Goal: Feedback & Contribution: Leave review/rating

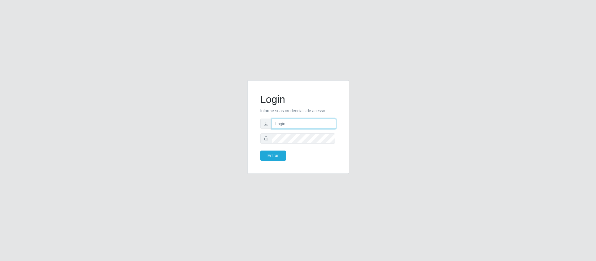
click at [302, 121] on input "text" at bounding box center [304, 124] width 64 height 10
click at [266, 158] on button "Entrar" at bounding box center [273, 156] width 26 height 10
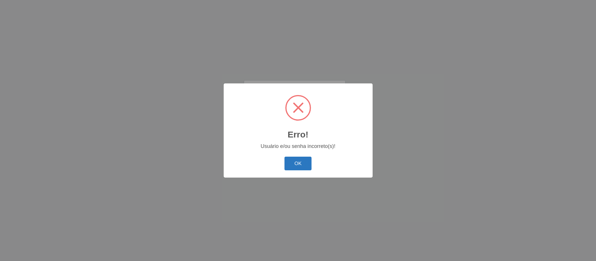
click at [303, 162] on button "OK" at bounding box center [297, 164] width 27 height 14
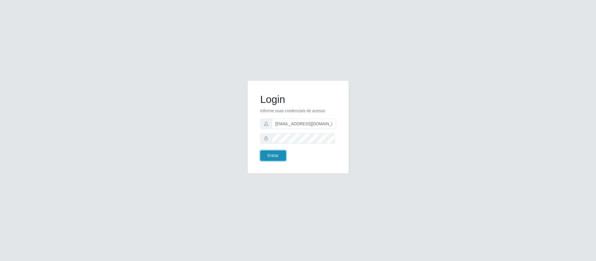
click at [272, 156] on button "Entrar" at bounding box center [273, 156] width 26 height 10
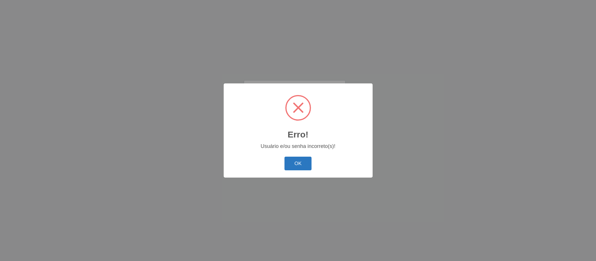
click at [295, 162] on button "OK" at bounding box center [297, 164] width 27 height 14
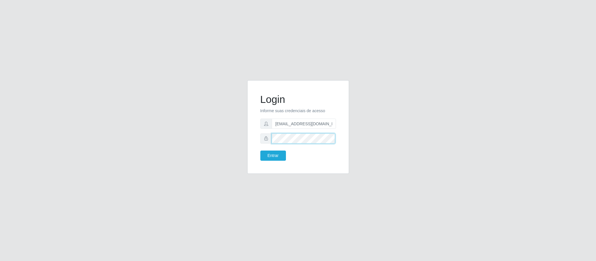
click at [235, 126] on div "Login Informe suas credenciais de acesso [EMAIL_ADDRESS][DOMAIN_NAME] Entrar" at bounding box center [298, 130] width 332 height 101
click at [276, 156] on button "Entrar" at bounding box center [273, 156] width 26 height 10
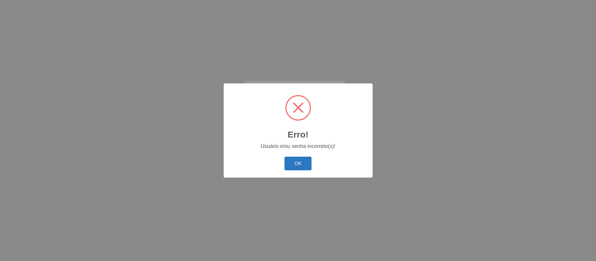
click at [295, 162] on button "OK" at bounding box center [297, 164] width 27 height 14
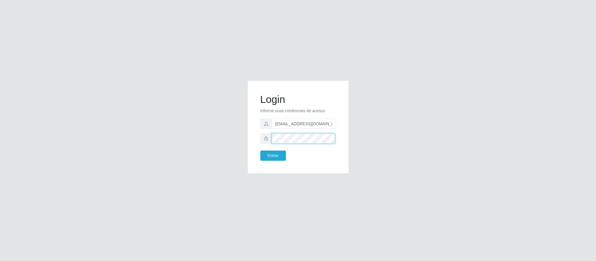
click at [240, 135] on div "Login Informe suas credenciais de acesso [EMAIL_ADDRESS][DOMAIN_NAME] Entrar" at bounding box center [298, 130] width 332 height 101
click at [267, 156] on button "Entrar" at bounding box center [273, 156] width 26 height 10
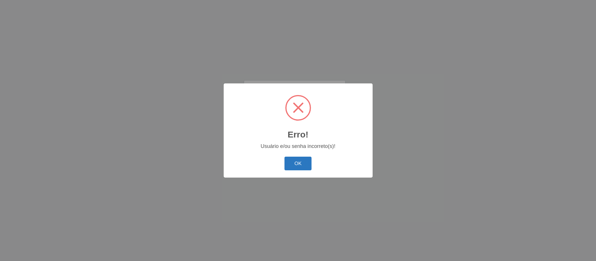
click at [288, 167] on button "OK" at bounding box center [297, 164] width 27 height 14
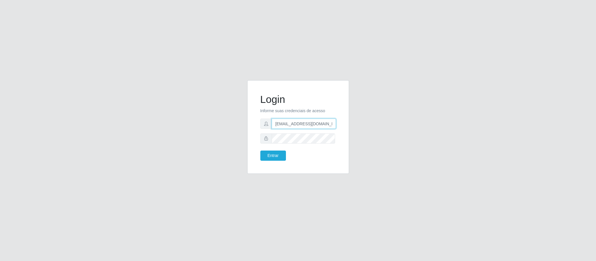
click at [324, 125] on input "[EMAIL_ADDRESS][DOMAIN_NAME]" at bounding box center [304, 124] width 64 height 10
type input "[EMAIL_ADDRESS][DOMAIN_NAME]"
click at [156, 132] on div "Login Informe suas credenciais de acesso [EMAIL_ADDRESS][DOMAIN_NAME] Entrar" at bounding box center [298, 130] width 332 height 101
click at [266, 157] on button "Entrar" at bounding box center [273, 156] width 26 height 10
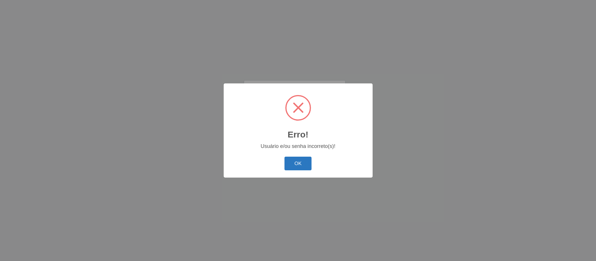
click at [308, 161] on button "OK" at bounding box center [297, 164] width 27 height 14
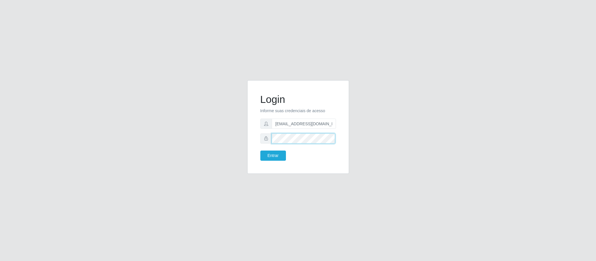
click at [181, 133] on div "Login Informe suas credenciais de acesso [EMAIL_ADDRESS][DOMAIN_NAME] Entrar" at bounding box center [298, 130] width 332 height 101
click at [254, 136] on div "Login Informe suas credenciais de acesso [EMAIL_ADDRESS][DOMAIN_NAME] Entrar" at bounding box center [297, 127] width 87 height 79
click at [149, 134] on div "Login Informe suas credenciais de acesso [EMAIL_ADDRESS][DOMAIN_NAME] Entrar" at bounding box center [298, 130] width 332 height 101
click at [270, 158] on button "Entrar" at bounding box center [273, 156] width 26 height 10
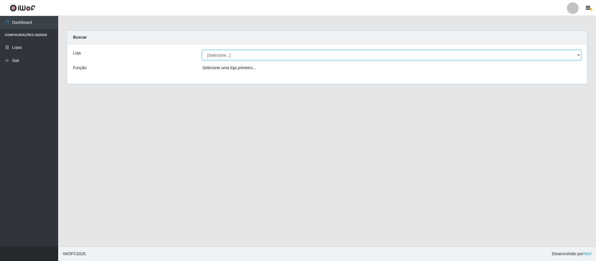
click at [578, 57] on select "[Selecione...] Queiroz Atacadão - Coophab" at bounding box center [391, 55] width 379 height 10
select select "463"
click at [202, 50] on select "[Selecione...] Queiroz Atacadão - Coophab" at bounding box center [391, 55] width 379 height 10
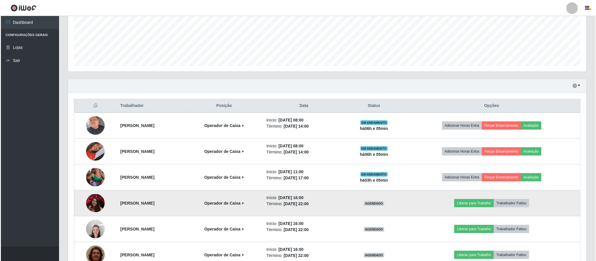
scroll to position [205, 0]
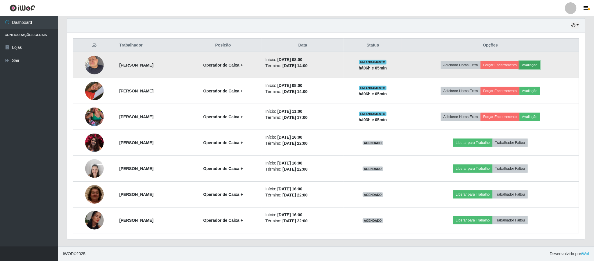
click at [541, 65] on button "Avaliação" at bounding box center [530, 65] width 21 height 8
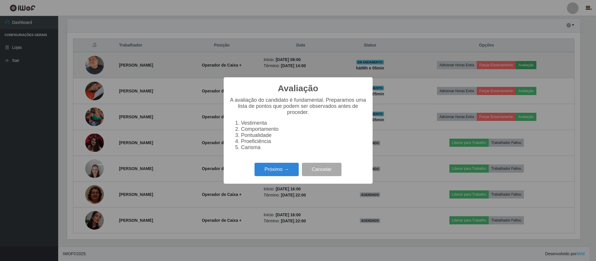
scroll to position [121, 513]
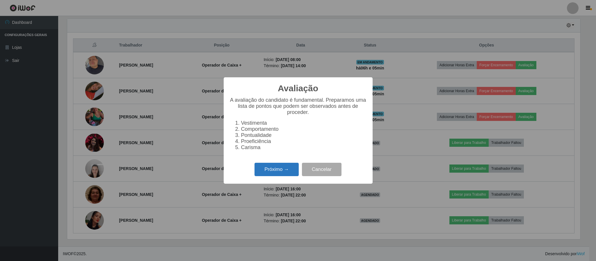
click at [273, 170] on button "Próximo →" at bounding box center [276, 170] width 44 height 14
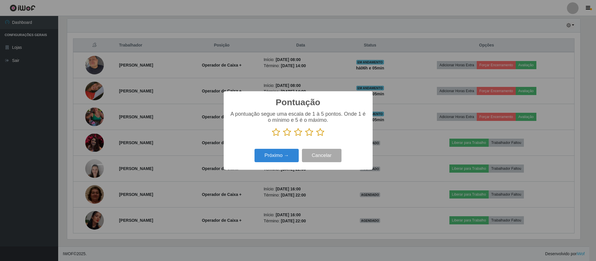
scroll to position [290691, 290300]
click at [320, 134] on icon at bounding box center [320, 132] width 8 height 9
click at [316, 137] on input "radio" at bounding box center [316, 137] width 0 height 0
click at [280, 157] on button "Próximo →" at bounding box center [276, 156] width 44 height 14
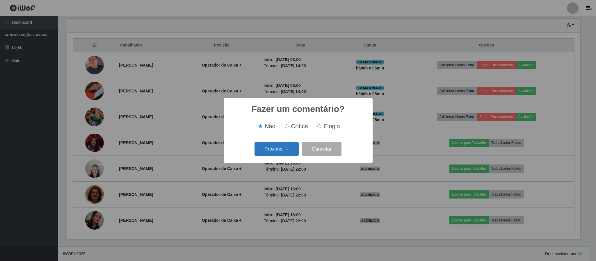
click at [281, 148] on button "Próximo →" at bounding box center [276, 149] width 44 height 14
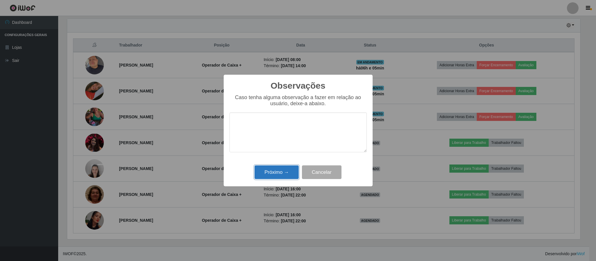
click at [279, 174] on button "Próximo →" at bounding box center [276, 172] width 44 height 14
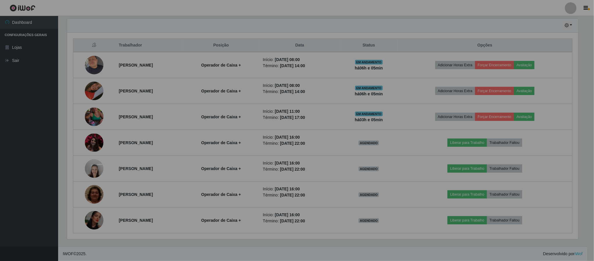
scroll to position [121, 518]
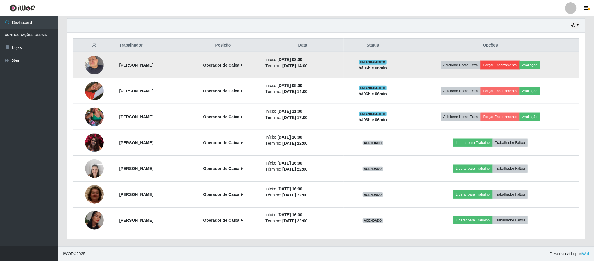
click at [503, 65] on button "Forçar Encerramento" at bounding box center [500, 65] width 39 height 8
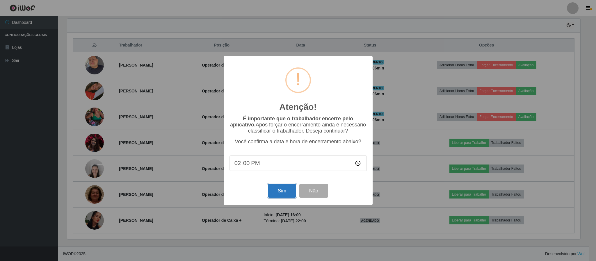
click at [278, 191] on button "Sim" at bounding box center [282, 191] width 28 height 14
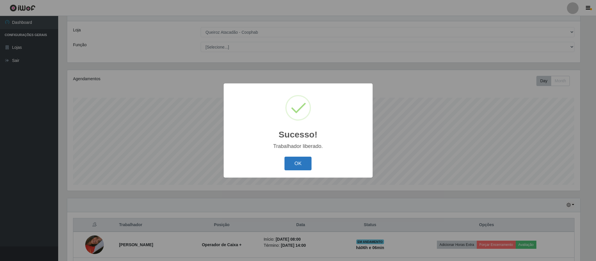
click at [297, 163] on button "OK" at bounding box center [297, 164] width 27 height 14
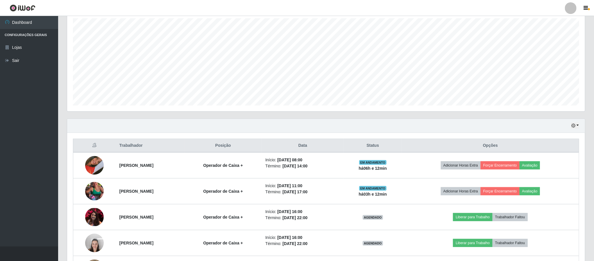
scroll to position [92, 0]
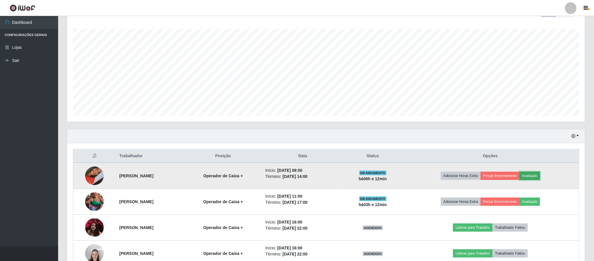
click at [538, 176] on button "Avaliação" at bounding box center [530, 176] width 21 height 8
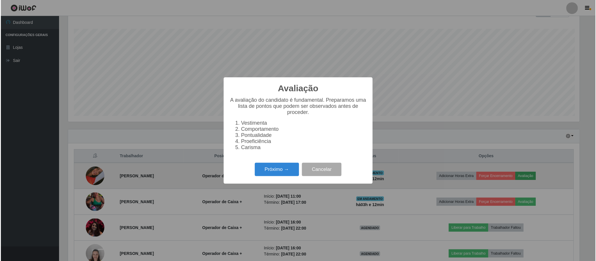
scroll to position [121, 513]
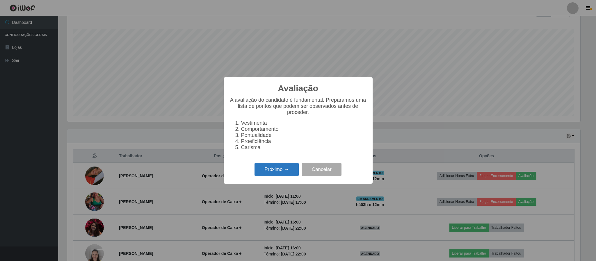
click at [269, 170] on button "Próximo →" at bounding box center [276, 170] width 44 height 14
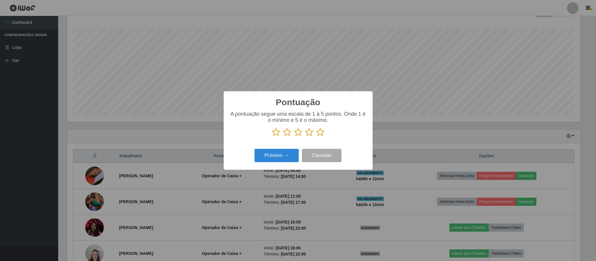
click at [320, 132] on icon at bounding box center [320, 132] width 8 height 9
click at [316, 137] on input "radio" at bounding box center [316, 137] width 0 height 0
click at [287, 156] on button "Próximo →" at bounding box center [276, 156] width 44 height 14
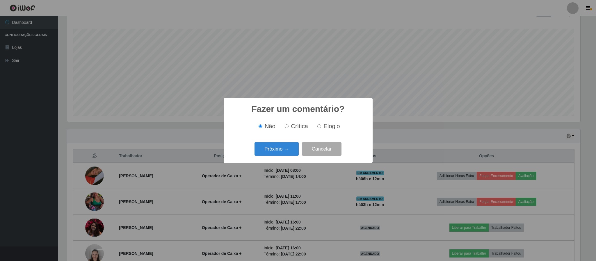
click at [335, 127] on span "Elogio" at bounding box center [331, 126] width 16 height 6
click at [321, 127] on input "Elogio" at bounding box center [319, 126] width 4 height 4
radio input "true"
click at [278, 146] on button "Próximo →" at bounding box center [276, 149] width 44 height 14
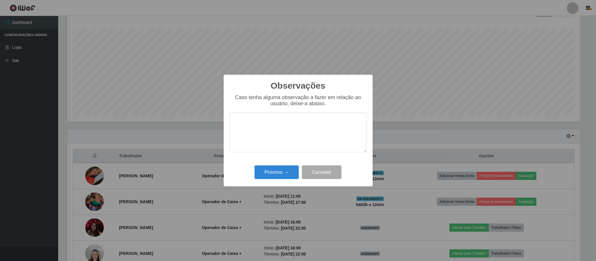
click at [255, 145] on textarea at bounding box center [297, 133] width 137 height 40
type textarea "otimo atendimento"
click at [279, 174] on button "Próximo →" at bounding box center [276, 172] width 44 height 14
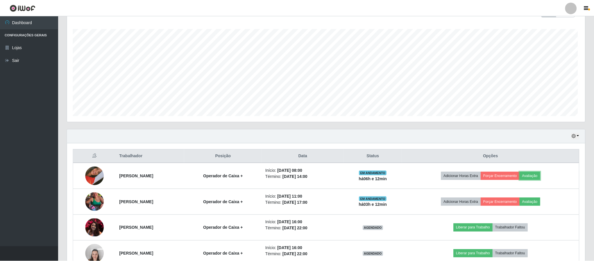
scroll to position [121, 518]
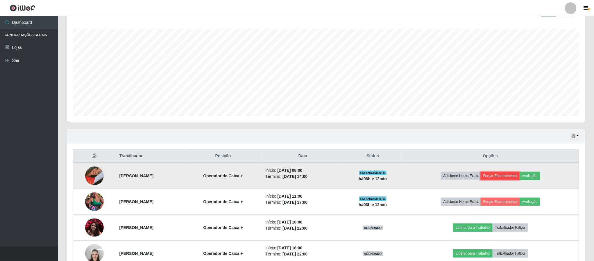
click at [502, 176] on button "Forçar Encerramento" at bounding box center [500, 176] width 39 height 8
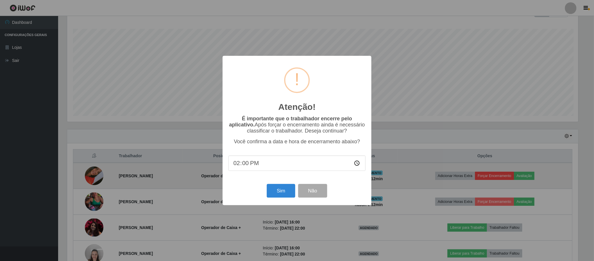
scroll to position [121, 513]
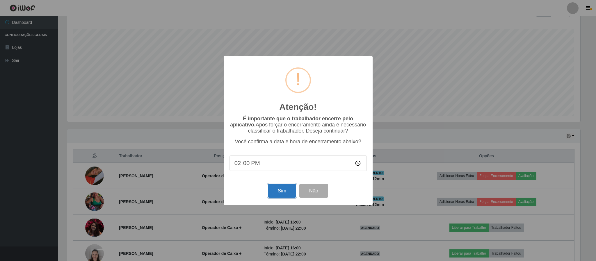
click at [275, 193] on button "Sim" at bounding box center [282, 191] width 28 height 14
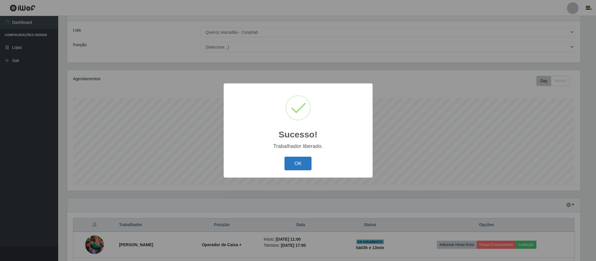
click at [294, 167] on button "OK" at bounding box center [297, 164] width 27 height 14
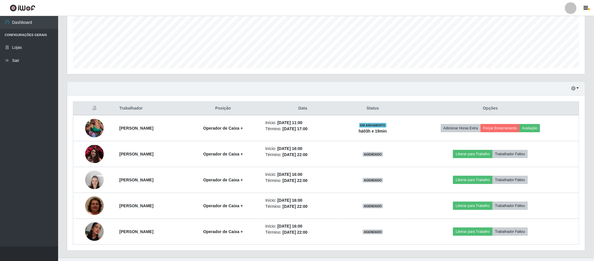
scroll to position [153, 0]
